Goal: Book appointment/travel/reservation

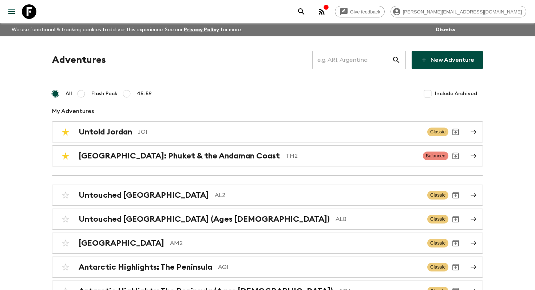
scroll to position [1850, 0]
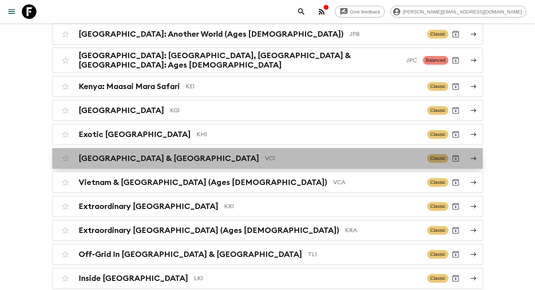
click at [160, 153] on link "Vietnam & Cambodia VC1 Classic" at bounding box center [267, 158] width 431 height 21
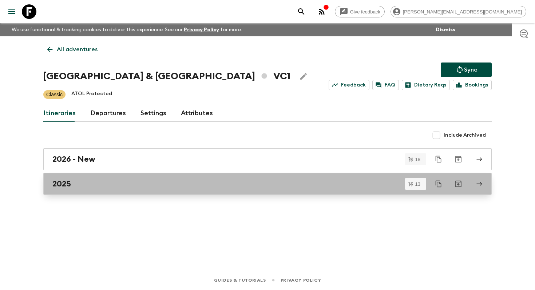
click at [129, 187] on div "2025" at bounding box center [260, 183] width 416 height 9
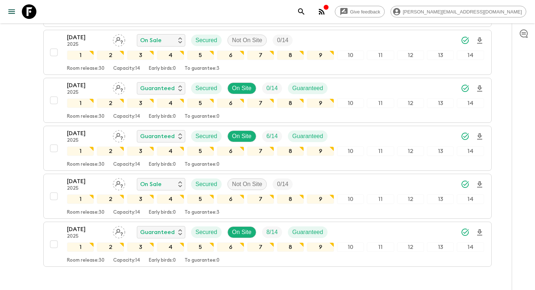
scroll to position [552, 0]
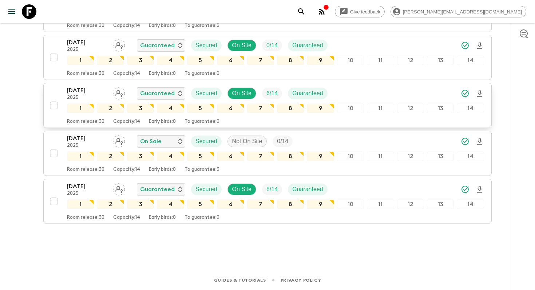
click at [88, 96] on p "2025" at bounding box center [87, 98] width 40 height 6
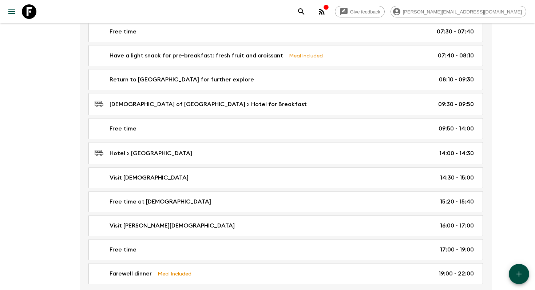
scroll to position [3018, 0]
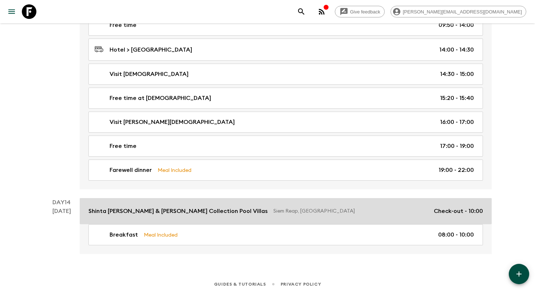
click at [249, 212] on link "Shinta [PERSON_NAME] & [PERSON_NAME] Collection Pool Villas Siem Reap, [GEOGRAP…" at bounding box center [286, 211] width 412 height 26
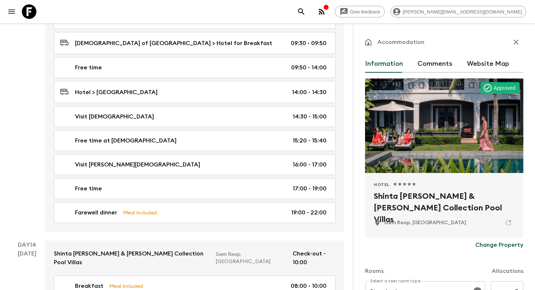
click at [411, 192] on h2 "Shinta [PERSON_NAME] & [PERSON_NAME] Collection Pool Villas" at bounding box center [443, 202] width 141 height 23
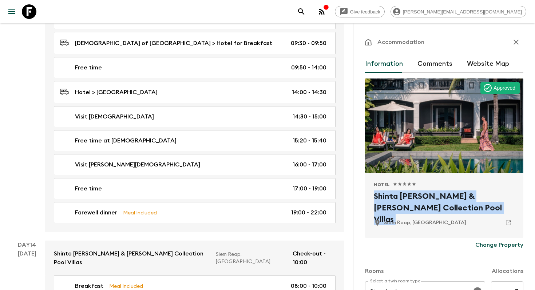
click at [411, 192] on h2 "Shinta [PERSON_NAME] & [PERSON_NAME] Collection Pool Villas" at bounding box center [443, 202] width 141 height 23
copy div "Shinta [PERSON_NAME] & [PERSON_NAME] Collection Pool Villas"
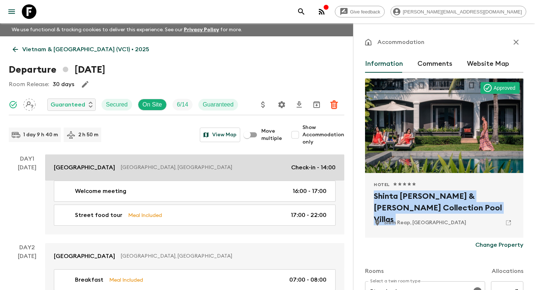
click at [82, 168] on p "[GEOGRAPHIC_DATA]" at bounding box center [84, 167] width 61 height 9
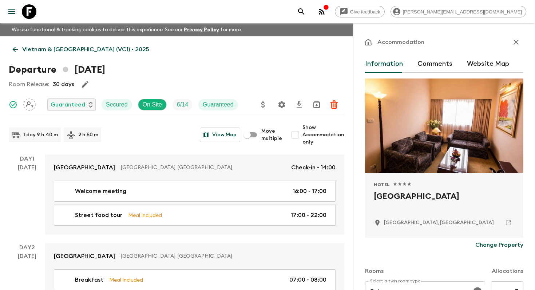
click at [416, 198] on h2 "[GEOGRAPHIC_DATA]" at bounding box center [443, 202] width 141 height 23
copy div "[GEOGRAPHIC_DATA]"
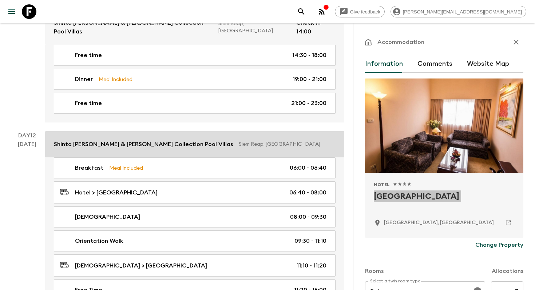
scroll to position [2483, 0]
